Goal: Task Accomplishment & Management: Manage account settings

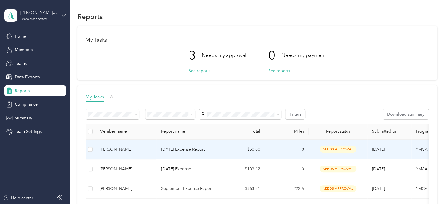
scroll to position [59, 0]
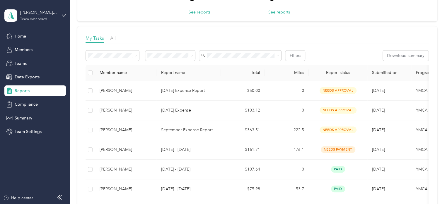
click at [59, 16] on div "[PERSON_NAME] YMCA Team dashboard" at bounding box center [35, 15] width 62 height 21
click at [53, 64] on div "Personal dashboard" at bounding box center [66, 61] width 115 height 10
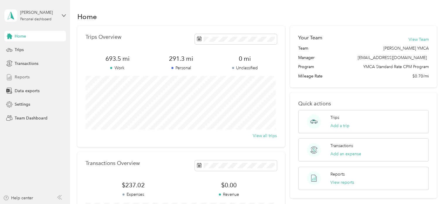
click at [32, 73] on div "Reports" at bounding box center [35, 77] width 62 height 11
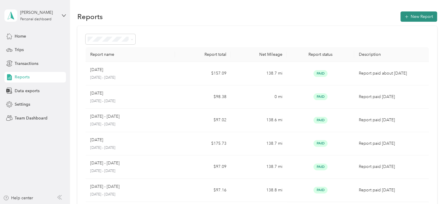
click at [425, 21] on button "New Report" at bounding box center [419, 16] width 37 height 10
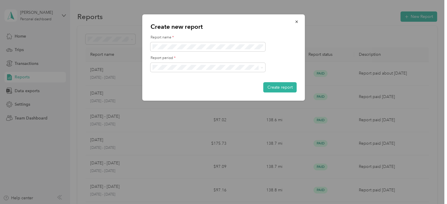
click at [210, 85] on div "[DATE] - [DATE]" at bounding box center [207, 88] width 107 height 6
click at [278, 84] on button "Create report" at bounding box center [280, 87] width 33 height 10
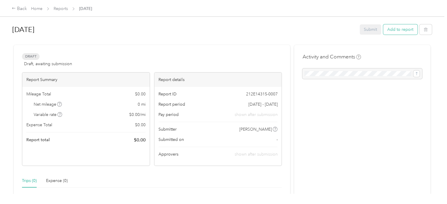
click at [408, 29] on button "Add to report" at bounding box center [400, 29] width 34 height 10
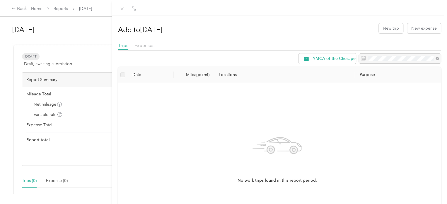
click at [191, 76] on th "Mileage (mi)" at bounding box center [194, 75] width 40 height 16
click at [149, 76] on th "Date" at bounding box center [151, 75] width 46 height 16
click at [388, 27] on button "New trip" at bounding box center [391, 28] width 24 height 10
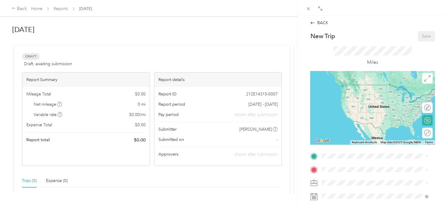
click at [370, 96] on span "[STREET_ADDRESS]" at bounding box center [351, 93] width 37 height 5
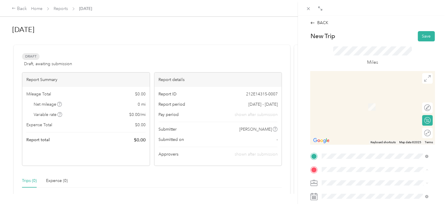
click at [355, 157] on span "[STREET_ADDRESS]" at bounding box center [351, 155] width 37 height 5
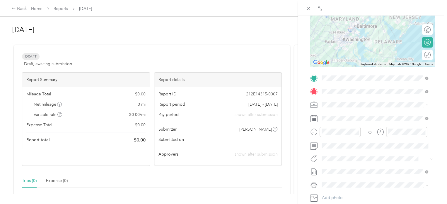
scroll to position [84, 0]
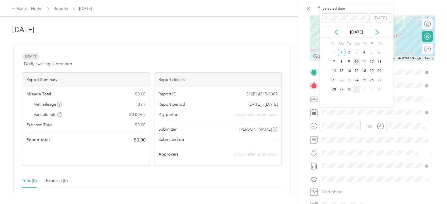
click at [360, 61] on div "10" at bounding box center [357, 61] width 8 height 7
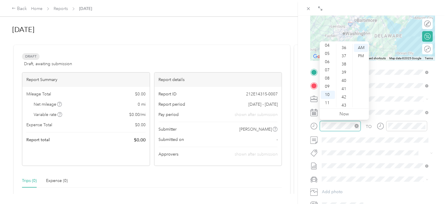
scroll to position [246, 0]
click at [420, 157] on div "TO Add photo" at bounding box center [372, 138] width 125 height 142
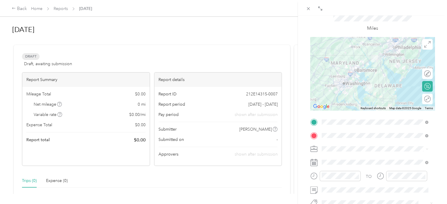
scroll to position [18, 0]
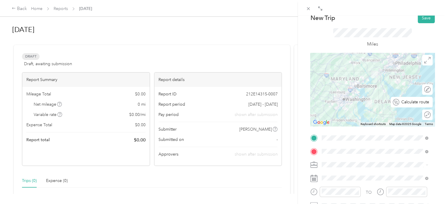
click at [421, 103] on div "Calculate route" at bounding box center [416, 102] width 32 height 6
click at [425, 103] on div at bounding box center [427, 101] width 5 height 5
click at [419, 103] on div at bounding box center [421, 101] width 5 height 5
click at [419, 115] on div at bounding box center [421, 114] width 5 height 5
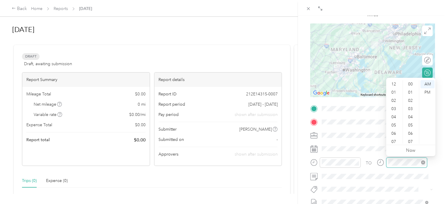
scroll to position [35, 0]
click at [384, 163] on div at bounding box center [402, 162] width 50 height 10
click at [393, 83] on div "04" at bounding box center [395, 82] width 14 height 8
click at [395, 106] on div "03" at bounding box center [395, 105] width 14 height 8
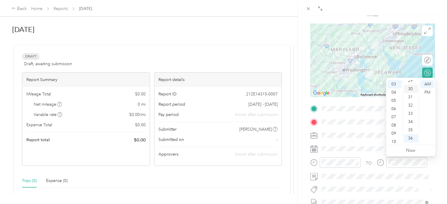
scroll to position [237, 0]
click at [413, 91] on div "30" at bounding box center [411, 93] width 14 height 8
click at [425, 91] on div "PM" at bounding box center [428, 92] width 14 height 8
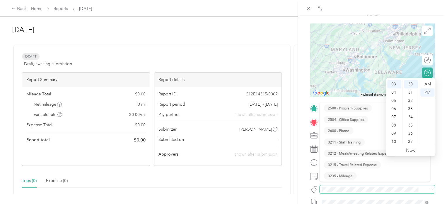
click at [393, 191] on span at bounding box center [372, 189] width 105 height 6
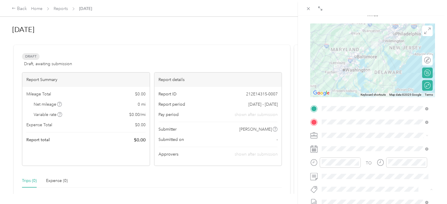
click at [350, 180] on button "3235 - Mileage" at bounding box center [340, 178] width 33 height 7
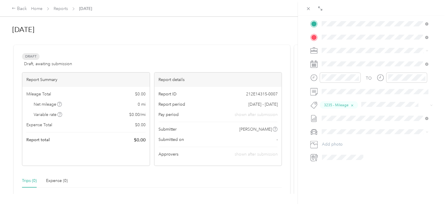
scroll to position [0, 0]
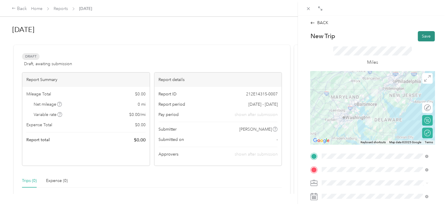
click at [422, 37] on button "Save" at bounding box center [426, 36] width 17 height 10
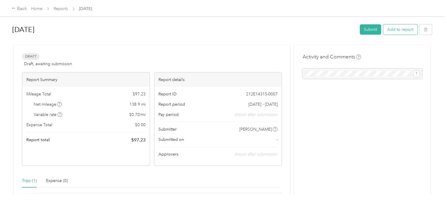
click at [392, 29] on button "Add to report" at bounding box center [400, 29] width 34 height 10
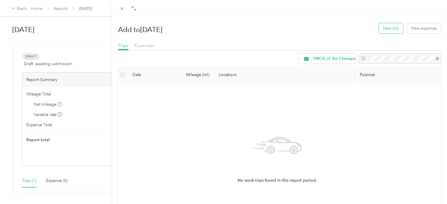
click at [386, 29] on button "New trip" at bounding box center [391, 28] width 24 height 10
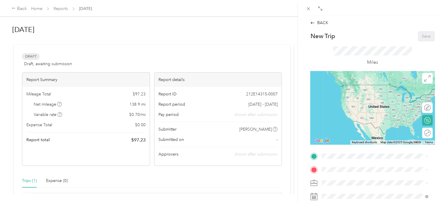
click at [368, 94] on span "[STREET_ADDRESS]" at bounding box center [351, 93] width 37 height 5
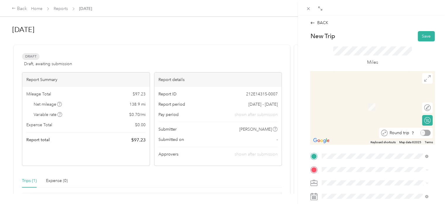
click at [425, 133] on div "Round trip" at bounding box center [409, 133] width 43 height 6
click at [350, 158] on span "[STREET_ADDRESS]" at bounding box center [351, 155] width 37 height 5
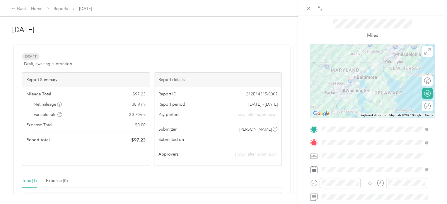
scroll to position [59, 0]
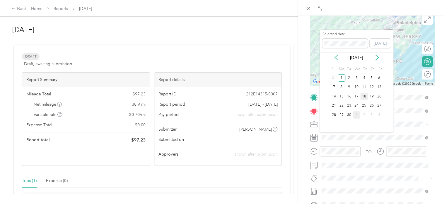
click at [366, 96] on div "18" at bounding box center [365, 96] width 8 height 7
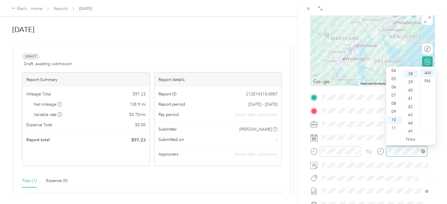
scroll to position [312, 0]
click at [394, 71] on div "04" at bounding box center [395, 71] width 14 height 8
click at [394, 92] on div "03" at bounding box center [395, 94] width 14 height 8
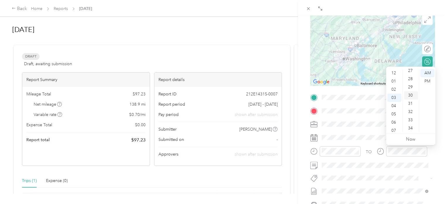
click at [414, 97] on div "30" at bounding box center [411, 95] width 14 height 8
click at [429, 81] on div "PM" at bounding box center [428, 81] width 14 height 8
click at [391, 184] on div "TO Add photo" at bounding box center [372, 164] width 125 height 142
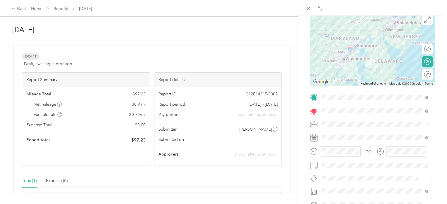
click at [364, 182] on div "TO Add photo" at bounding box center [372, 164] width 125 height 142
click at [354, 166] on button "3235 - Mileage" at bounding box center [340, 167] width 33 height 7
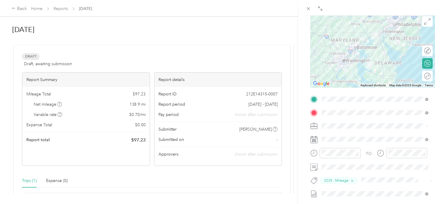
scroll to position [0, 0]
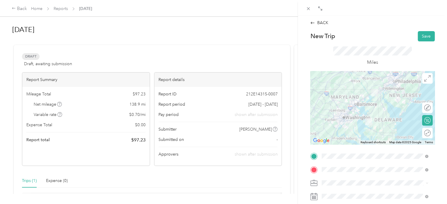
click at [431, 135] on div "Round trip" at bounding box center [431, 133] width 0 height 6
click at [419, 132] on div at bounding box center [421, 132] width 5 height 5
click at [425, 129] on div "Round trip" at bounding box center [422, 133] width 22 height 11
click at [420, 133] on div at bounding box center [425, 133] width 12 height 6
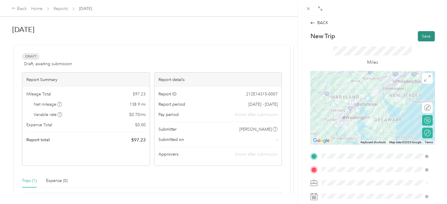
click at [423, 36] on button "Save" at bounding box center [426, 36] width 17 height 10
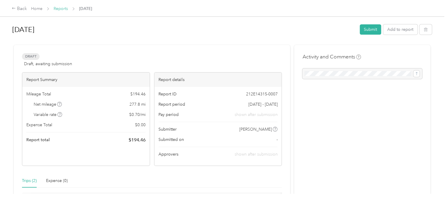
click at [64, 10] on link "Reports" at bounding box center [61, 8] width 14 height 5
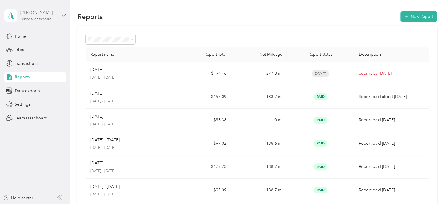
click at [48, 19] on div "Personal dashboard" at bounding box center [35, 20] width 31 height 4
click at [51, 51] on div "Team dashboard" at bounding box center [66, 48] width 115 height 10
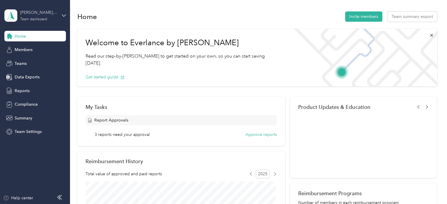
click at [43, 19] on div "Team dashboard" at bounding box center [33, 20] width 27 height 4
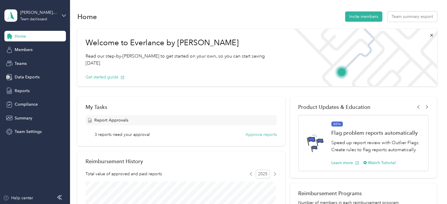
click at [133, 19] on div "Home Invite members Team summary export" at bounding box center [257, 16] width 360 height 12
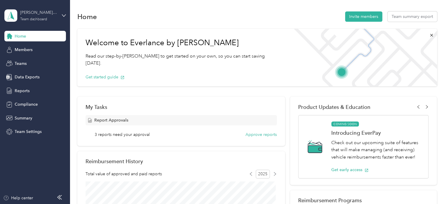
click at [46, 13] on div "[PERSON_NAME] YMCA" at bounding box center [38, 12] width 37 height 6
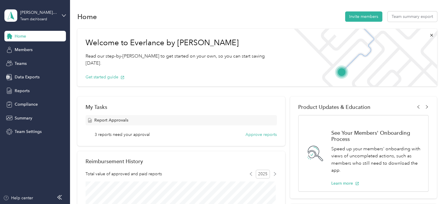
click at [41, 64] on div "Personal dashboard" at bounding box center [66, 61] width 115 height 10
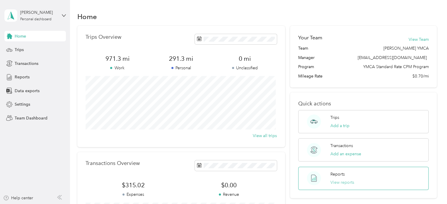
click at [338, 184] on button "View reports" at bounding box center [343, 182] width 24 height 6
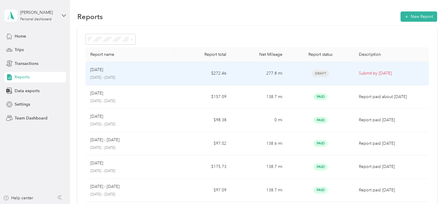
click at [164, 77] on p "[DATE] - [DATE]" at bounding box center [130, 77] width 80 height 5
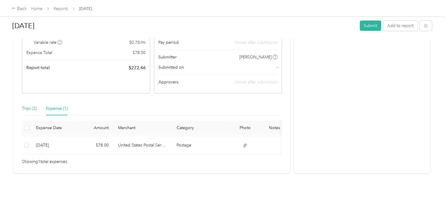
click at [32, 105] on div "Trips (2)" at bounding box center [29, 108] width 15 height 6
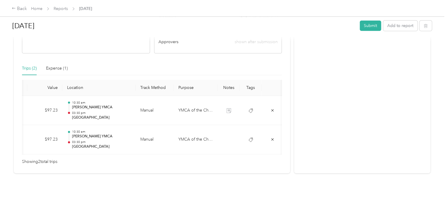
scroll to position [0, 83]
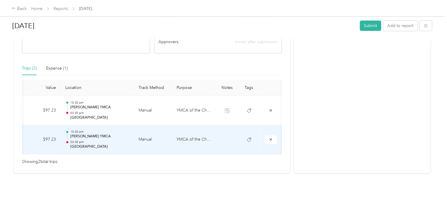
click at [123, 134] on p "[PERSON_NAME] YMCA" at bounding box center [99, 136] width 59 height 5
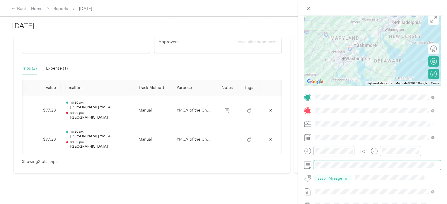
scroll to position [0, 0]
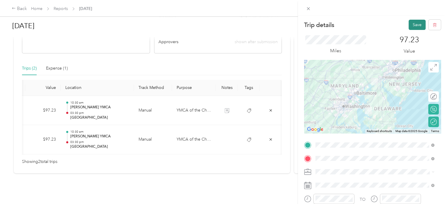
click at [417, 26] on button "Save" at bounding box center [417, 25] width 17 height 10
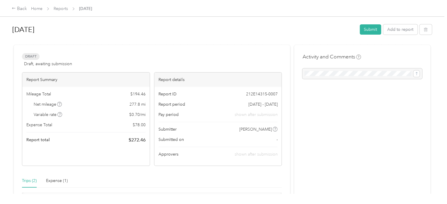
click at [55, 173] on div "Draft Draft, awaiting submission View activity & comments Report Summary Mileag…" at bounding box center [152, 165] width 276 height 240
click at [54, 179] on div "Expense (1)" at bounding box center [57, 180] width 22 height 6
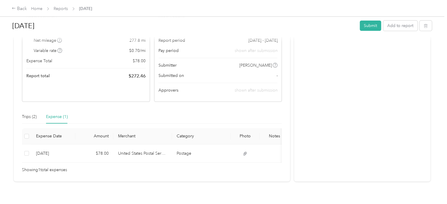
scroll to position [81, 0]
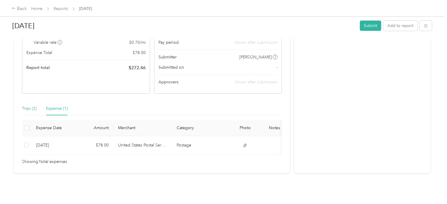
click at [26, 105] on div "Trips (2)" at bounding box center [29, 108] width 15 height 6
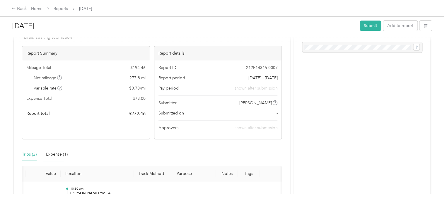
scroll to position [0, 0]
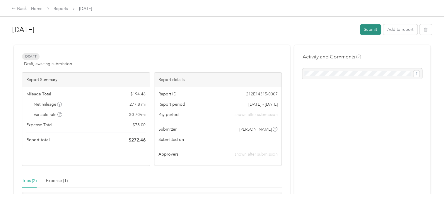
click at [362, 33] on button "Submit" at bounding box center [370, 29] width 21 height 10
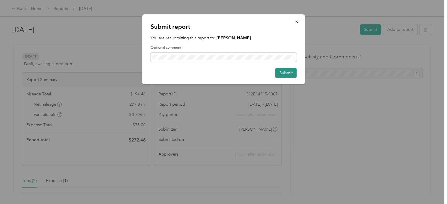
click at [287, 71] on button "Submit" at bounding box center [286, 73] width 21 height 10
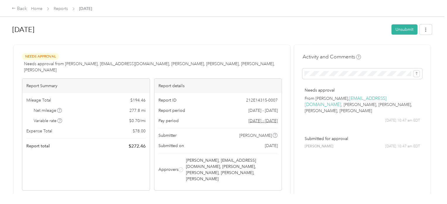
click at [36, 11] on span "Home" at bounding box center [36, 9] width 11 height 6
click at [36, 9] on link "Home" at bounding box center [36, 8] width 11 height 5
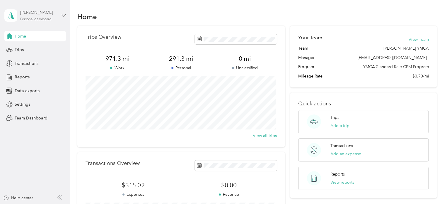
click at [43, 18] on div "Personal dashboard" at bounding box center [35, 20] width 31 height 4
click at [44, 45] on div "Team dashboard" at bounding box center [66, 48] width 115 height 10
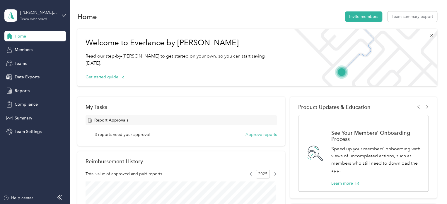
click at [179, 133] on div "3 reports need your approval Approve reports" at bounding box center [186, 134] width 182 height 6
click at [32, 92] on div "Reports" at bounding box center [35, 90] width 62 height 11
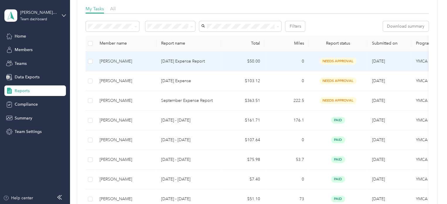
scroll to position [59, 0]
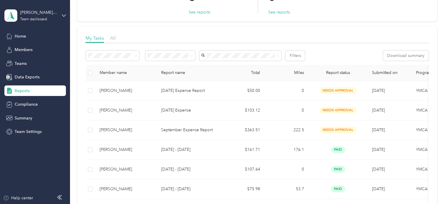
click at [28, 89] on span "Reports" at bounding box center [22, 91] width 15 height 6
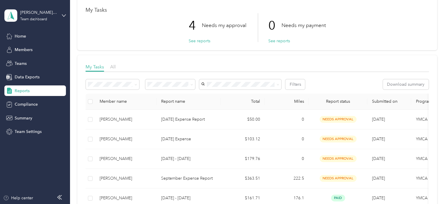
scroll to position [59, 0]
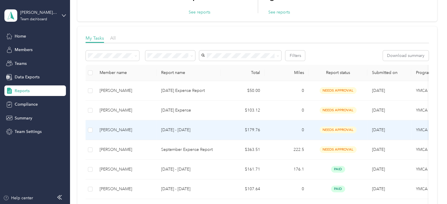
click at [210, 128] on p "[DATE] - [DATE]" at bounding box center [188, 130] width 55 height 6
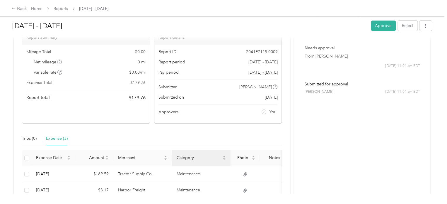
scroll to position [88, 0]
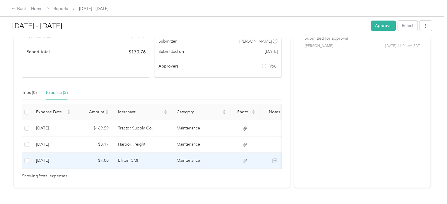
click at [142, 160] on td "Elkton CMF" at bounding box center [142, 160] width 59 height 16
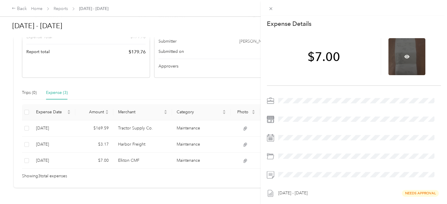
click at [406, 62] on div at bounding box center [407, 56] width 37 height 37
click at [406, 57] on icon at bounding box center [407, 57] width 5 height 4
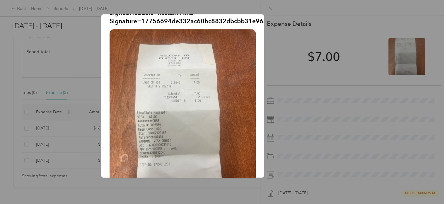
scroll to position [59, 0]
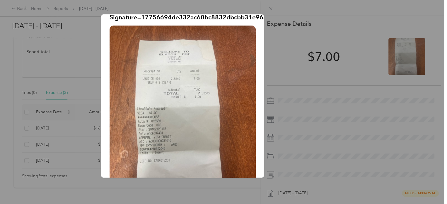
click at [270, 9] on div at bounding box center [223, 102] width 447 height 204
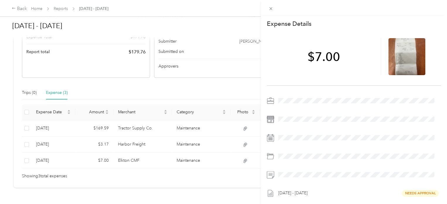
click at [101, 146] on div "This expense cannot be edited because it is either under review, approved, or p…" at bounding box center [223, 102] width 447 height 204
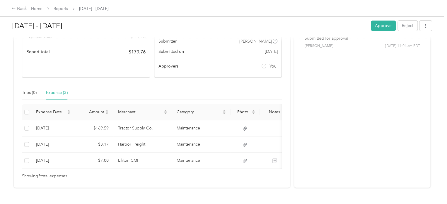
click at [101, 145] on div at bounding box center [223, 102] width 447 height 204
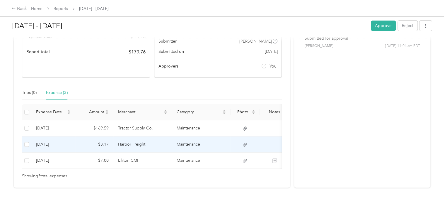
click at [257, 145] on td at bounding box center [245, 144] width 29 height 16
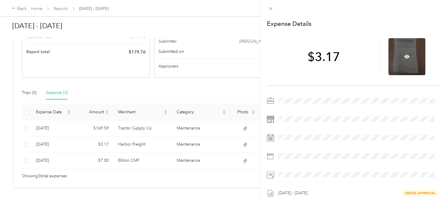
click at [395, 61] on div at bounding box center [407, 56] width 37 height 37
click at [405, 55] on icon at bounding box center [407, 56] width 5 height 5
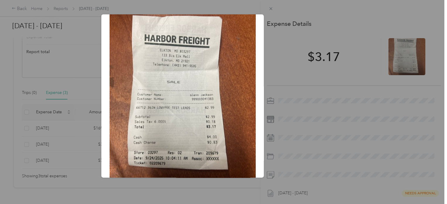
scroll to position [88, 0]
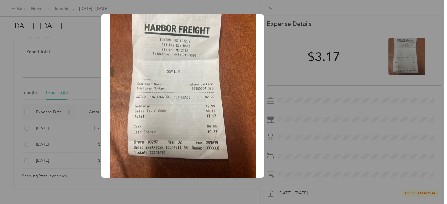
click at [268, 8] on div at bounding box center [223, 102] width 447 height 204
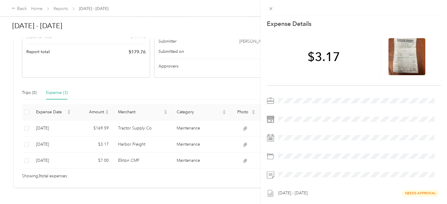
click at [117, 129] on div "This expense cannot be edited because it is either under review, approved, or p…" at bounding box center [223, 102] width 447 height 204
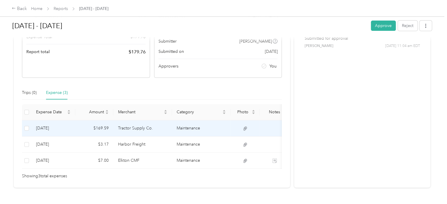
click at [111, 128] on td "$169.59" at bounding box center [94, 128] width 38 height 16
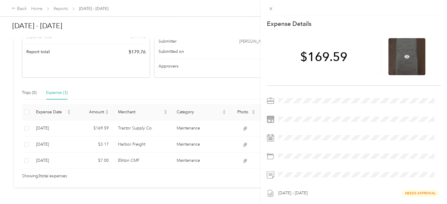
click at [402, 66] on div at bounding box center [407, 56] width 37 height 37
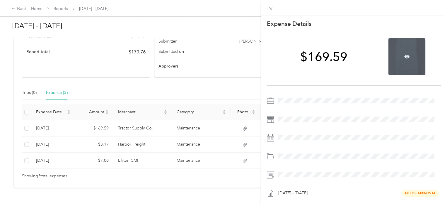
click at [402, 66] on div at bounding box center [407, 56] width 37 height 37
click at [405, 58] on icon at bounding box center [407, 56] width 5 height 5
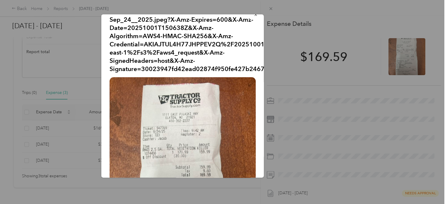
scroll to position [0, 0]
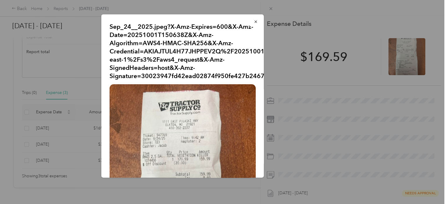
click at [271, 7] on div at bounding box center [223, 102] width 447 height 204
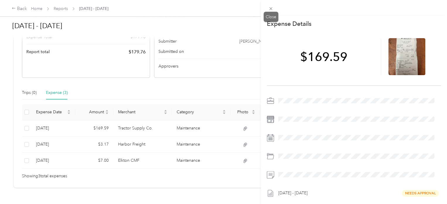
click at [271, 7] on icon at bounding box center [271, 8] width 5 height 5
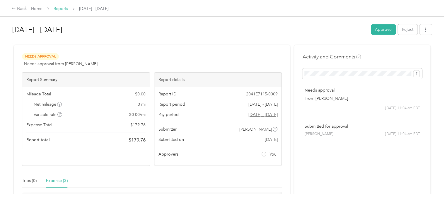
click at [60, 9] on link "Reports" at bounding box center [61, 8] width 14 height 5
